Goal: Use online tool/utility: Use online tool/utility

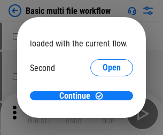
click at [103, 96] on span "Open" at bounding box center [112, 100] width 18 height 9
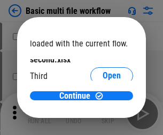
scroll to position [30, 0]
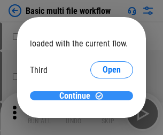
click at [77, 96] on span "Continue" at bounding box center [74, 96] width 31 height 9
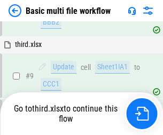
scroll to position [372, 0]
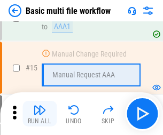
click at [40, 114] on img "button" at bounding box center [39, 110] width 13 height 13
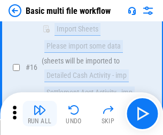
click at [40, 114] on img "button" at bounding box center [39, 110] width 13 height 13
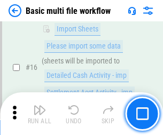
scroll to position [711, 0]
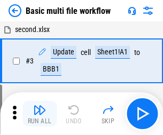
click at [40, 114] on img "button" at bounding box center [39, 110] width 13 height 13
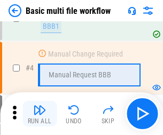
click at [40, 114] on img "button" at bounding box center [39, 110] width 13 height 13
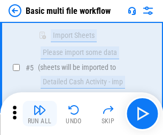
click at [40, 114] on img "button" at bounding box center [39, 110] width 13 height 13
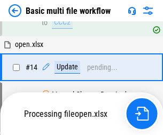
scroll to position [559, 0]
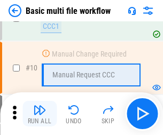
click at [40, 114] on img "button" at bounding box center [39, 110] width 13 height 13
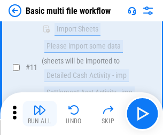
click at [40, 114] on img "button" at bounding box center [39, 110] width 13 height 13
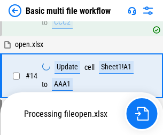
scroll to position [636, 0]
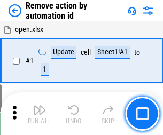
scroll to position [40, 0]
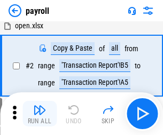
click at [40, 114] on img "button" at bounding box center [39, 110] width 13 height 13
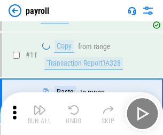
scroll to position [132, 0]
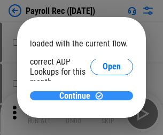
click at [77, 96] on span "Continue" at bounding box center [74, 96] width 31 height 9
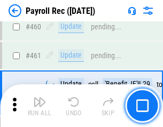
scroll to position [5694, 0]
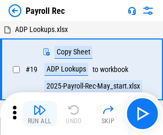
click at [40, 114] on img "button" at bounding box center [39, 110] width 13 height 13
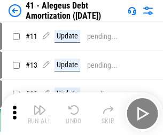
click at [40, 114] on img "button" at bounding box center [39, 110] width 13 height 13
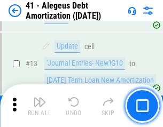
scroll to position [132, 0]
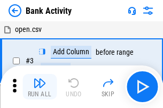
click at [40, 87] on img "button" at bounding box center [39, 83] width 13 height 13
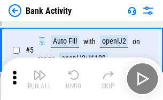
scroll to position [57, 0]
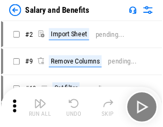
scroll to position [14, 0]
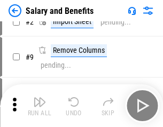
click at [40, 106] on img "button" at bounding box center [39, 102] width 13 height 13
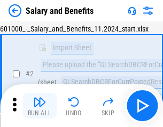
click at [40, 106] on img "button" at bounding box center [39, 102] width 13 height 13
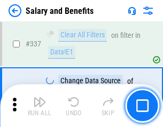
scroll to position [5003, 0]
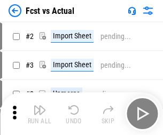
click at [40, 106] on img "button" at bounding box center [39, 110] width 13 height 13
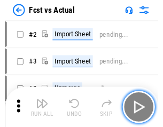
scroll to position [14, 0]
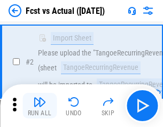
click at [40, 106] on img "button" at bounding box center [39, 102] width 13 height 13
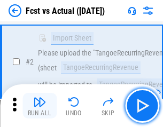
scroll to position [100, 0]
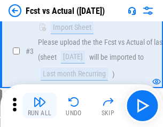
click at [40, 106] on img "button" at bounding box center [39, 102] width 13 height 13
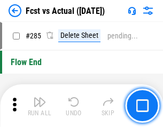
scroll to position [5057, 0]
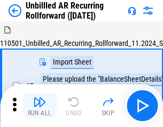
click at [40, 106] on img "button" at bounding box center [39, 102] width 13 height 13
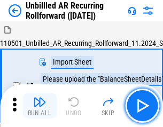
scroll to position [23, 0]
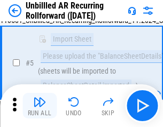
click at [40, 106] on img "button" at bounding box center [39, 102] width 13 height 13
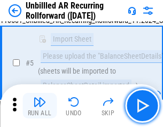
scroll to position [100, 0]
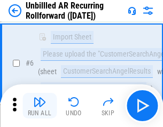
click at [40, 106] on img "button" at bounding box center [39, 102] width 13 height 13
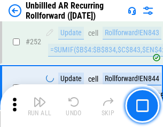
scroll to position [3629, 0]
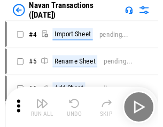
scroll to position [17, 0]
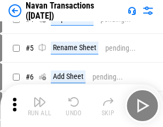
click at [40, 106] on img "button" at bounding box center [39, 102] width 13 height 13
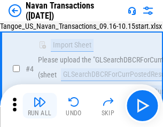
click at [40, 106] on img "button" at bounding box center [39, 102] width 13 height 13
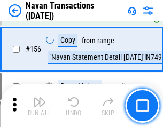
scroll to position [3464, 0]
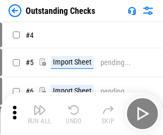
click at [40, 106] on img "button" at bounding box center [39, 110] width 13 height 13
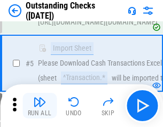
click at [40, 106] on img "button" at bounding box center [39, 102] width 13 height 13
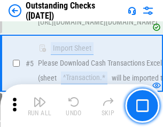
scroll to position [112, 0]
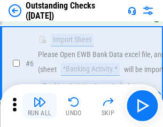
click at [40, 106] on img "button" at bounding box center [39, 102] width 13 height 13
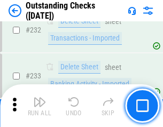
scroll to position [3245, 0]
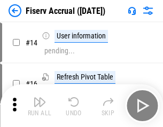
click at [40, 106] on img "button" at bounding box center [39, 102] width 13 height 13
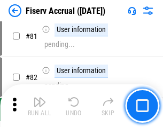
scroll to position [1404, 0]
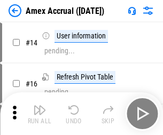
click at [40, 106] on img "button" at bounding box center [39, 110] width 13 height 13
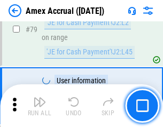
scroll to position [1387, 0]
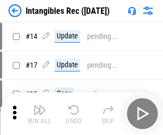
click at [40, 114] on img "button" at bounding box center [39, 110] width 13 height 13
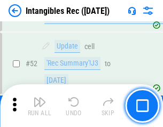
scroll to position [416, 0]
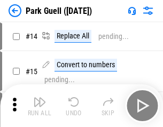
click at [40, 106] on img "button" at bounding box center [39, 102] width 13 height 13
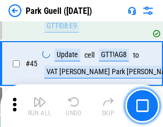
scroll to position [1336, 0]
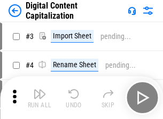
click at [40, 90] on img "button" at bounding box center [39, 94] width 13 height 13
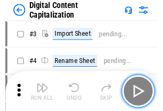
scroll to position [31, 0]
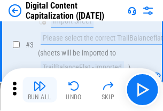
click at [40, 90] on img "button" at bounding box center [39, 86] width 13 height 13
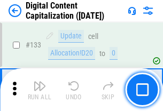
scroll to position [1133, 0]
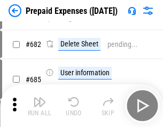
click at [40, 106] on img "button" at bounding box center [39, 102] width 13 height 13
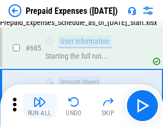
click at [40, 106] on img "button" at bounding box center [39, 102] width 13 height 13
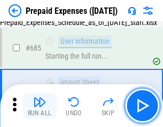
scroll to position [2938, 0]
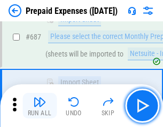
click at [40, 106] on img "button" at bounding box center [39, 102] width 13 height 13
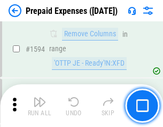
scroll to position [10403, 0]
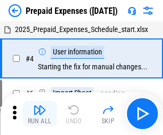
click at [40, 114] on img "button" at bounding box center [39, 110] width 13 height 13
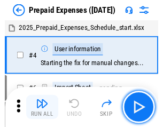
scroll to position [47, 0]
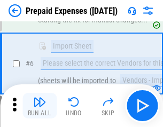
click at [40, 106] on img "button" at bounding box center [39, 102] width 13 height 13
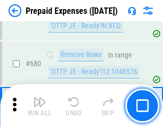
scroll to position [3721, 0]
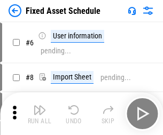
click at [40, 114] on img "button" at bounding box center [39, 110] width 13 height 13
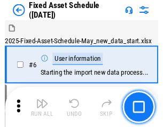
scroll to position [58, 0]
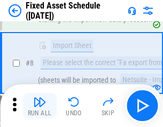
click at [40, 106] on img "button" at bounding box center [39, 102] width 13 height 13
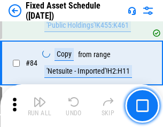
scroll to position [1468, 0]
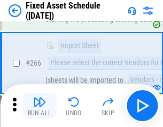
click at [40, 106] on img "button" at bounding box center [39, 102] width 13 height 13
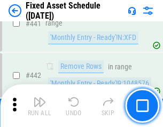
scroll to position [4776, 0]
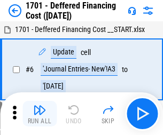
click at [40, 114] on img "button" at bounding box center [39, 110] width 13 height 13
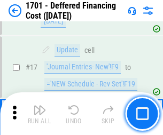
scroll to position [128, 0]
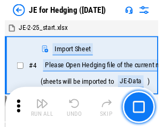
scroll to position [2, 0]
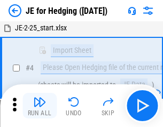
click at [40, 106] on img "button" at bounding box center [39, 102] width 13 height 13
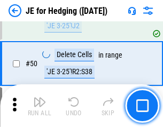
scroll to position [692, 0]
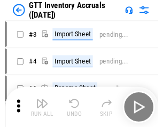
scroll to position [2, 0]
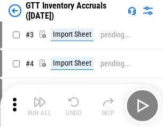
click at [40, 106] on img "button" at bounding box center [39, 102] width 13 height 13
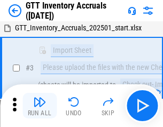
click at [40, 106] on img "button" at bounding box center [39, 102] width 13 height 13
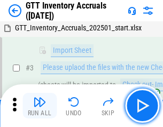
scroll to position [69, 0]
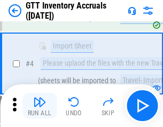
click at [40, 106] on img "button" at bounding box center [39, 102] width 13 height 13
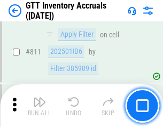
scroll to position [8110, 0]
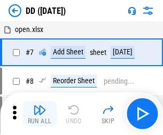
click at [40, 114] on img "button" at bounding box center [39, 110] width 13 height 13
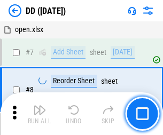
scroll to position [103, 0]
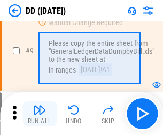
click at [40, 114] on img "button" at bounding box center [39, 110] width 13 height 13
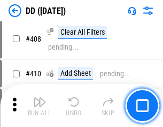
scroll to position [4781, 0]
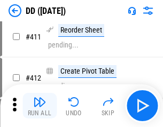
click at [40, 106] on img "button" at bounding box center [39, 102] width 13 height 13
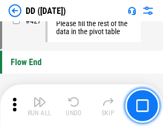
scroll to position [5114, 0]
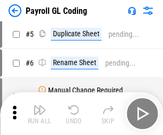
click at [40, 114] on img "button" at bounding box center [39, 110] width 13 height 13
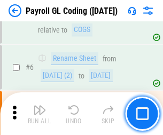
scroll to position [128, 0]
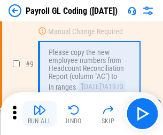
click at [40, 114] on img "button" at bounding box center [39, 110] width 13 height 13
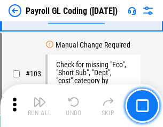
scroll to position [2507, 0]
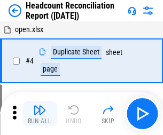
click at [40, 114] on img "button" at bounding box center [39, 110] width 13 height 13
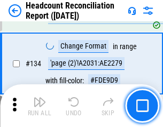
scroll to position [1284, 0]
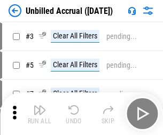
click at [40, 114] on img "button" at bounding box center [39, 110] width 13 height 13
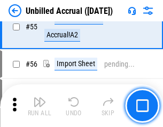
scroll to position [1116, 0]
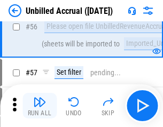
click at [40, 106] on img "button" at bounding box center [39, 102] width 13 height 13
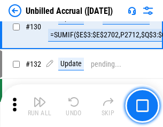
scroll to position [3183, 0]
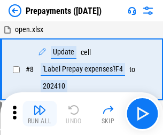
click at [40, 114] on img "button" at bounding box center [39, 110] width 13 height 13
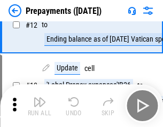
scroll to position [67, 0]
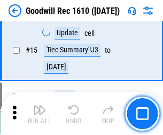
scroll to position [183, 0]
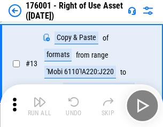
scroll to position [69, 0]
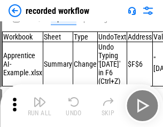
click at [40, 106] on img "button" at bounding box center [39, 102] width 13 height 13
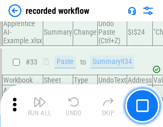
scroll to position [3340, 0]
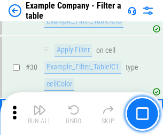
scroll to position [978, 0]
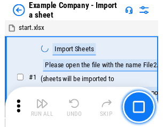
scroll to position [17, 0]
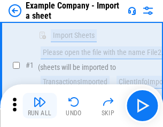
click at [40, 106] on img "button" at bounding box center [39, 102] width 13 height 13
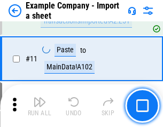
scroll to position [236, 0]
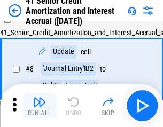
click at [40, 106] on img "button" at bounding box center [39, 102] width 13 height 13
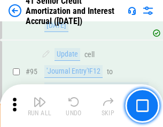
scroll to position [846, 0]
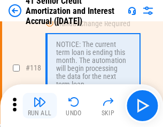
click at [40, 106] on img "button" at bounding box center [39, 102] width 13 height 13
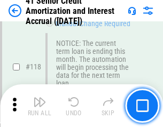
scroll to position [1008, 0]
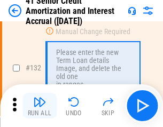
click at [40, 106] on img "button" at bounding box center [39, 102] width 13 height 13
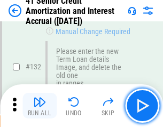
scroll to position [1117, 0]
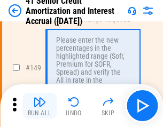
click at [40, 106] on img "button" at bounding box center [39, 102] width 13 height 13
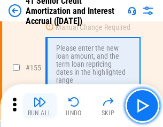
click at [40, 106] on img "button" at bounding box center [39, 102] width 13 height 13
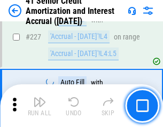
scroll to position [2393, 0]
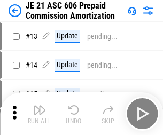
click at [40, 106] on img "button" at bounding box center [39, 110] width 13 height 13
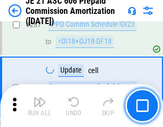
scroll to position [1966, 0]
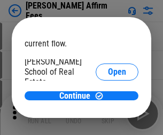
click at [108, 124] on span "Open" at bounding box center [117, 128] width 18 height 9
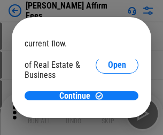
click at [108, 112] on span "Open" at bounding box center [117, 116] width 18 height 9
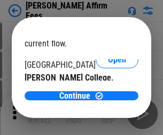
click at [108, 100] on span "Open" at bounding box center [117, 104] width 18 height 9
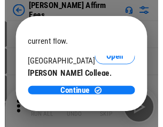
scroll to position [168, 0]
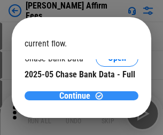
click at [77, 96] on span "Continue" at bounding box center [74, 96] width 31 height 9
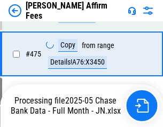
scroll to position [2789, 0]
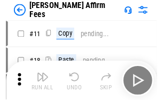
scroll to position [11, 0]
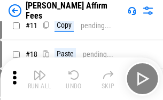
click at [40, 79] on img "button" at bounding box center [39, 75] width 13 height 13
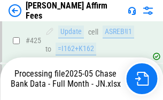
scroll to position [2802, 0]
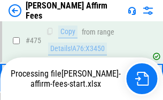
scroll to position [2802, 0]
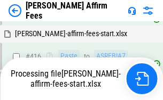
scroll to position [2425, 0]
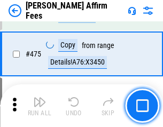
scroll to position [2789, 0]
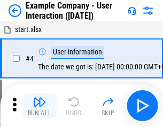
click at [40, 106] on img "button" at bounding box center [39, 102] width 13 height 13
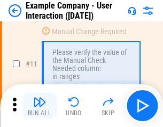
click at [40, 106] on img "button" at bounding box center [39, 102] width 13 height 13
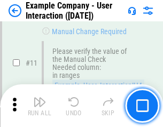
scroll to position [231, 0]
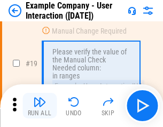
click at [40, 106] on img "button" at bounding box center [39, 102] width 13 height 13
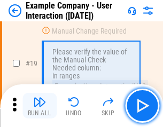
click at [40, 106] on img "button" at bounding box center [39, 102] width 13 height 13
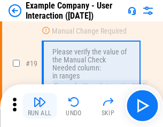
click at [40, 106] on img "button" at bounding box center [39, 102] width 13 height 13
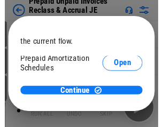
scroll to position [64, 0]
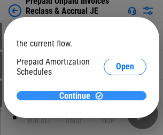
click at [77, 96] on span "Continue" at bounding box center [74, 96] width 31 height 9
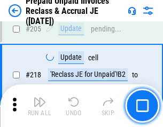
scroll to position [1385, 0]
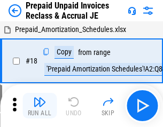
click at [40, 106] on img "button" at bounding box center [39, 102] width 13 height 13
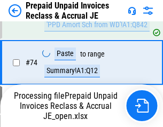
scroll to position [817, 0]
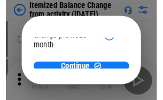
scroll to position [78, 0]
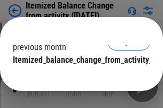
click at [77, 77] on span "Continue" at bounding box center [74, 81] width 31 height 9
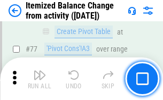
scroll to position [1045, 0]
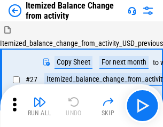
scroll to position [17, 0]
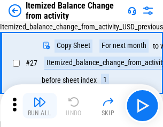
click at [40, 106] on img "button" at bounding box center [39, 102] width 13 height 13
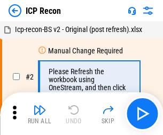
scroll to position [5, 0]
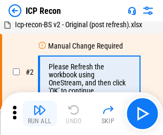
click at [40, 114] on img "button" at bounding box center [39, 110] width 13 height 13
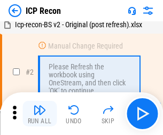
click at [40, 114] on img "button" at bounding box center [39, 110] width 13 height 13
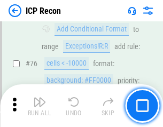
scroll to position [960, 0]
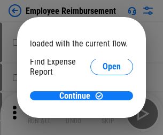
click at [103, 124] on span "Open" at bounding box center [112, 128] width 18 height 9
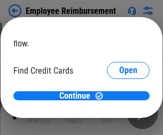
scroll to position [63, 0]
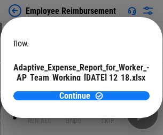
click at [119, 90] on span "Open" at bounding box center [128, 94] width 18 height 9
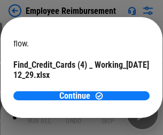
scroll to position [111, 0]
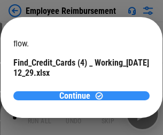
click at [77, 96] on span "Continue" at bounding box center [74, 96] width 31 height 9
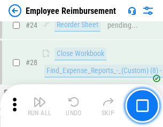
scroll to position [500, 0]
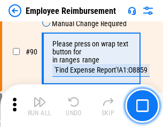
click at [40, 106] on img "button" at bounding box center [39, 102] width 13 height 13
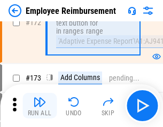
click at [40, 106] on img "button" at bounding box center [39, 102] width 13 height 13
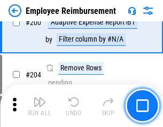
scroll to position [2703, 0]
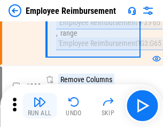
click at [40, 106] on img "button" at bounding box center [39, 102] width 13 height 13
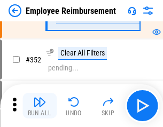
click at [40, 106] on img "button" at bounding box center [39, 102] width 13 height 13
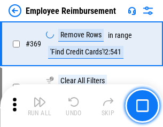
scroll to position [5508, 0]
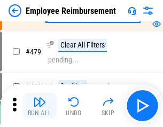
click at [40, 106] on img "button" at bounding box center [39, 102] width 13 height 13
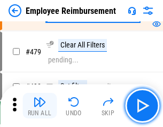
click at [40, 106] on img "button" at bounding box center [39, 102] width 13 height 13
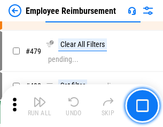
click at [40, 106] on img "button" at bounding box center [39, 102] width 13 height 13
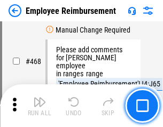
scroll to position [6533, 0]
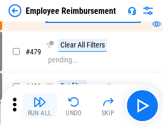
click at [40, 106] on img "button" at bounding box center [39, 102] width 13 height 13
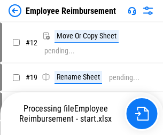
scroll to position [36, 0]
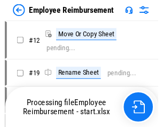
scroll to position [36, 0]
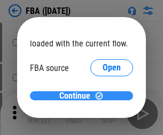
click at [77, 96] on span "Continue" at bounding box center [74, 96] width 31 height 9
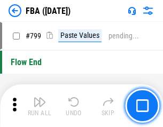
scroll to position [9565, 0]
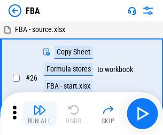
click at [40, 114] on img "button" at bounding box center [39, 110] width 13 height 13
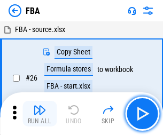
scroll to position [11, 0]
